Goal: Navigation & Orientation: Find specific page/section

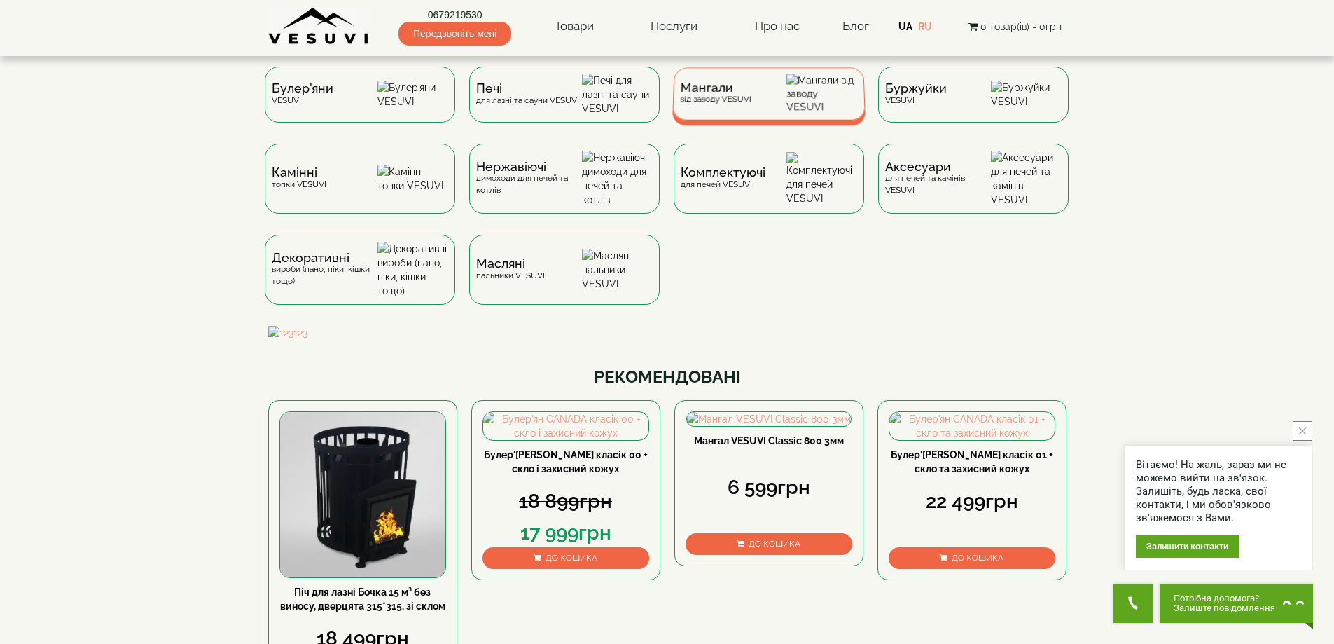
click at [656, 93] on span "Мангали" at bounding box center [715, 88] width 71 height 11
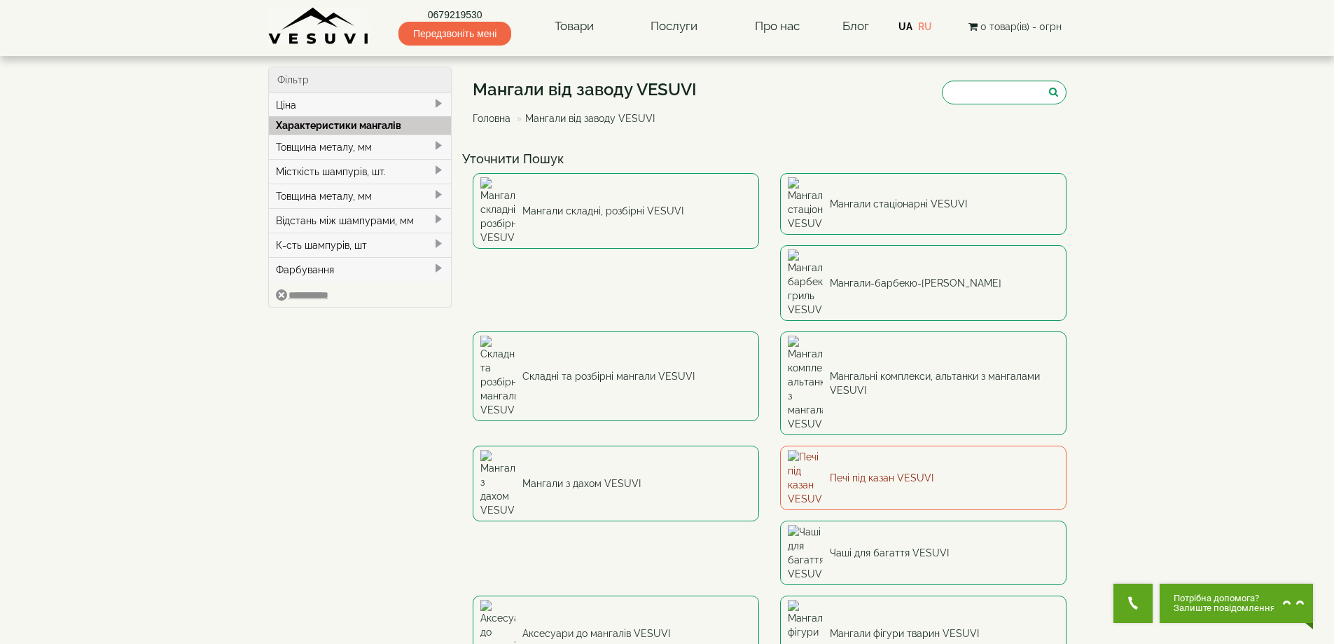
click at [780, 445] on link "Печі під казан VESUVI" at bounding box center [923, 477] width 286 height 64
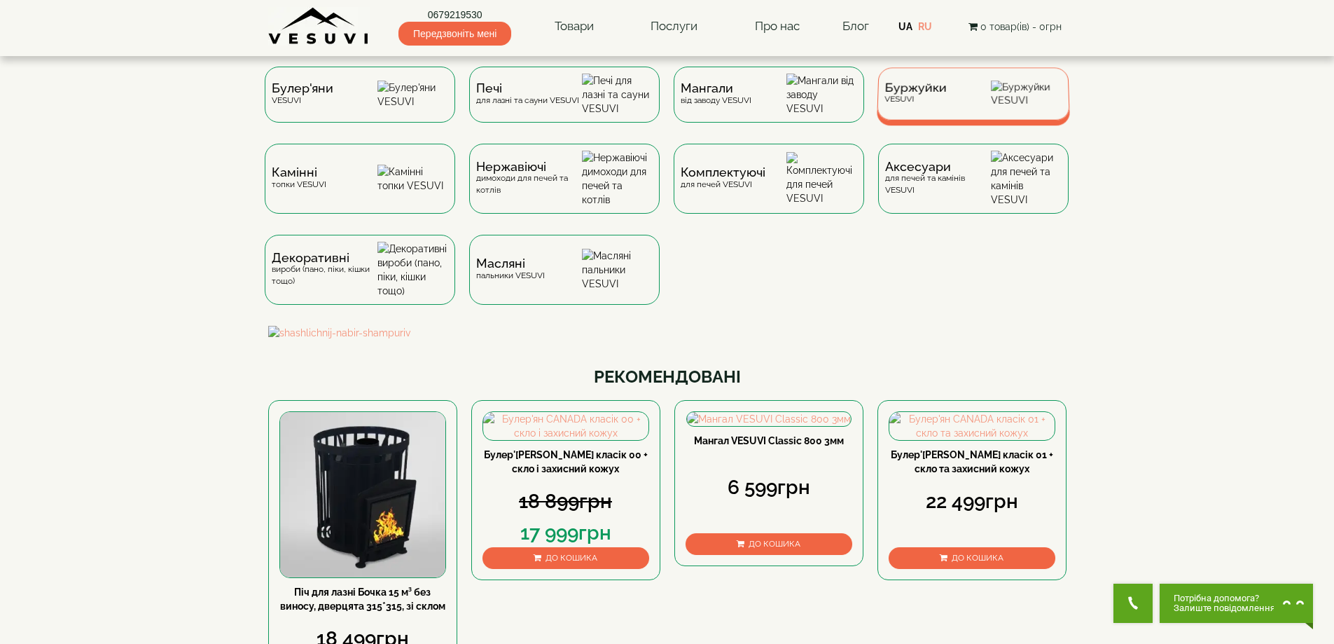
click at [897, 90] on span "Буржуйки" at bounding box center [916, 88] width 62 height 11
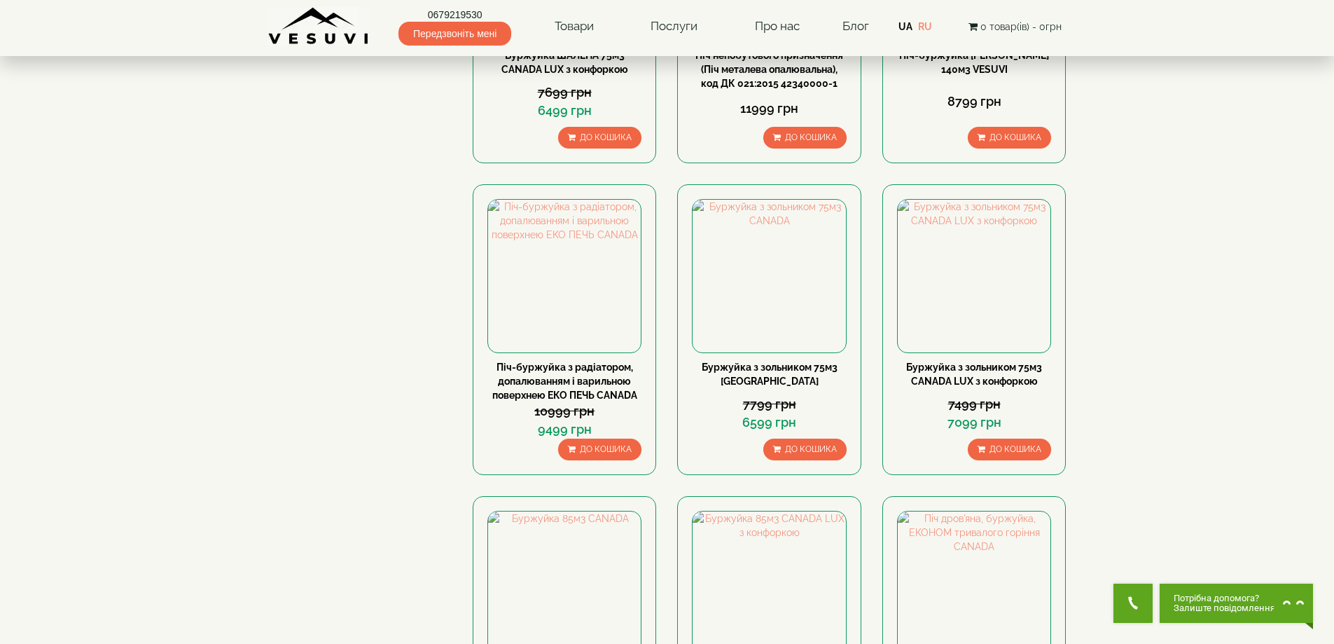
scroll to position [583, 0]
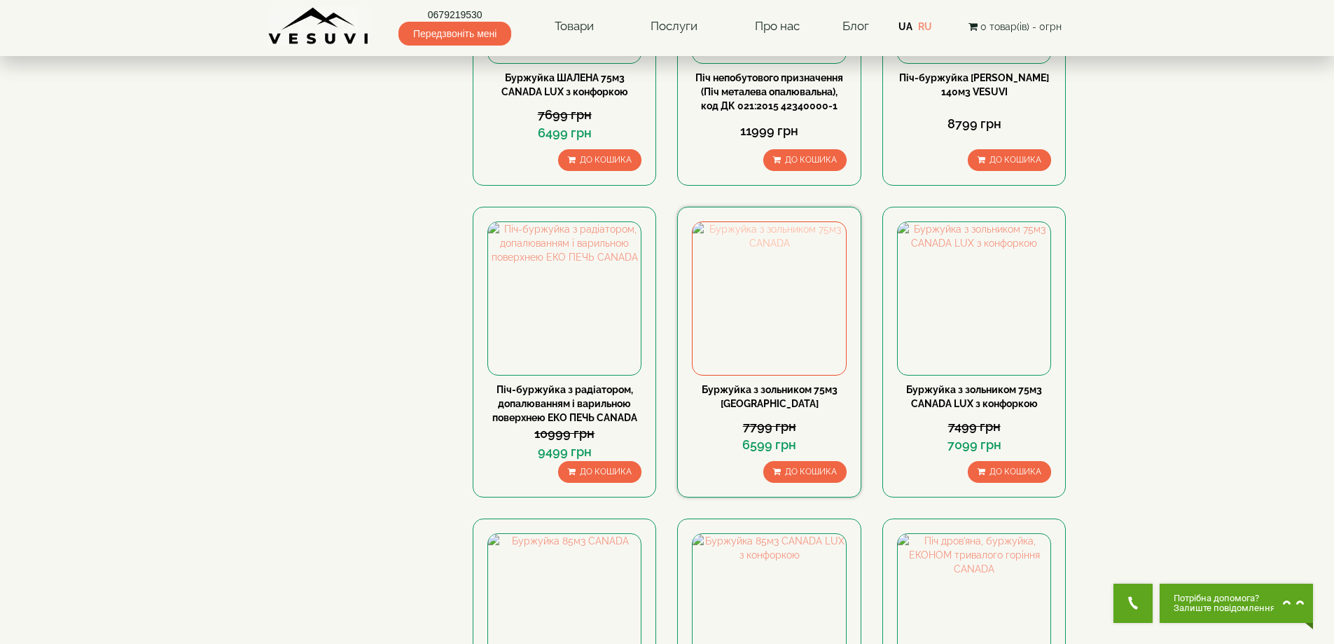
click at [735, 310] on img at bounding box center [769, 298] width 153 height 153
